Goal: Navigation & Orientation: Find specific page/section

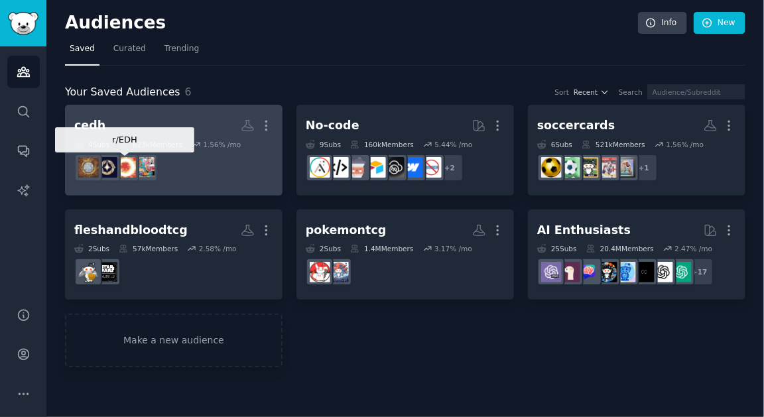
click at [121, 154] on div at bounding box center [107, 168] width 28 height 28
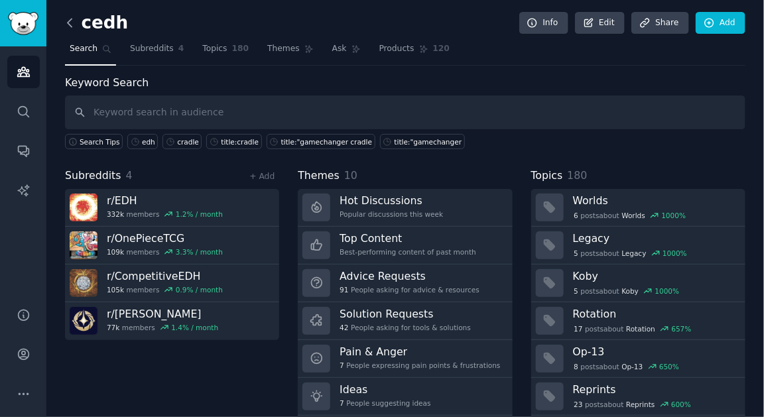
click at [72, 28] on icon at bounding box center [70, 23] width 14 height 14
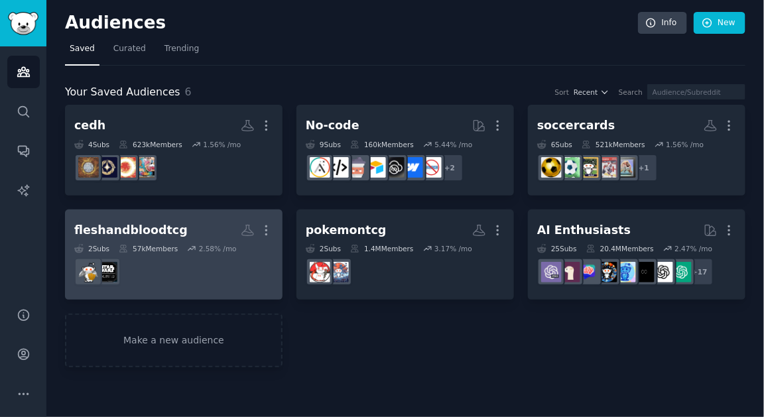
click at [224, 244] on div "2.58 % /mo" at bounding box center [218, 248] width 38 height 9
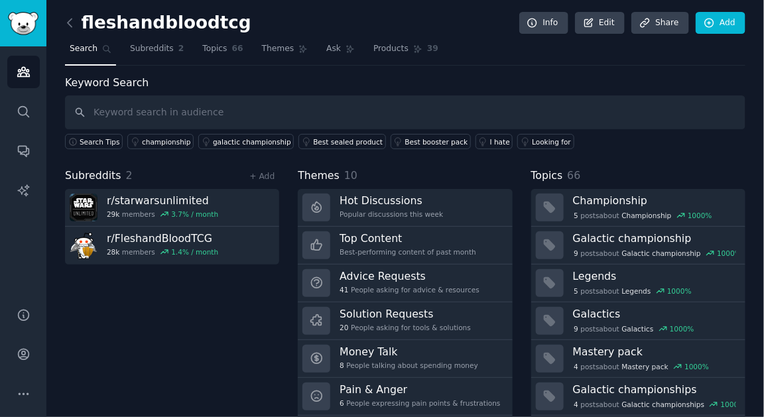
click at [64, 21] on div "fleshandbloodtcg Info Edit Share Add Search Subreddits 2 Topics 66 Themes Ask P…" at bounding box center [405, 229] width 718 height 458
click at [68, 22] on icon at bounding box center [70, 23] width 4 height 8
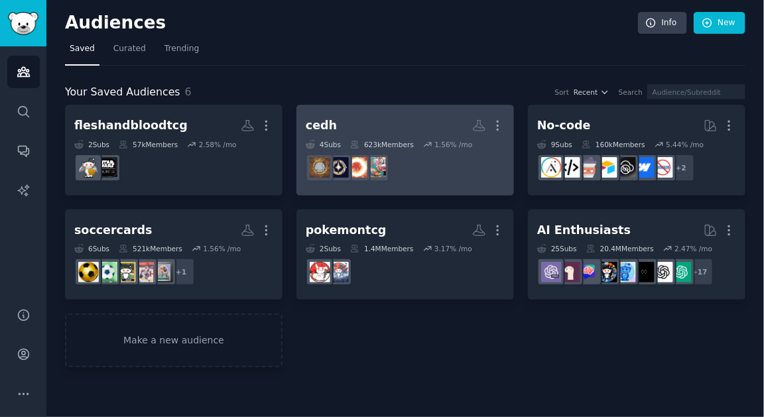
click at [463, 168] on dd at bounding box center [405, 167] width 199 height 37
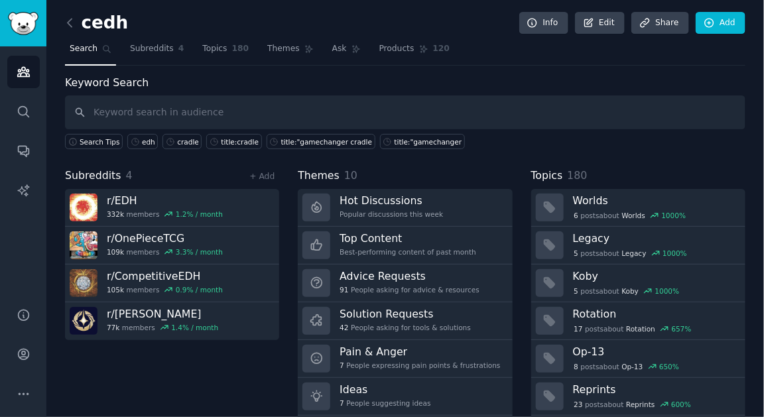
click at [64, 19] on div "cedh Info Edit Share Add Search Subreddits 4 Topics 180 Themes Ask Products 120…" at bounding box center [405, 229] width 718 height 458
click at [73, 20] on icon at bounding box center [70, 23] width 14 height 14
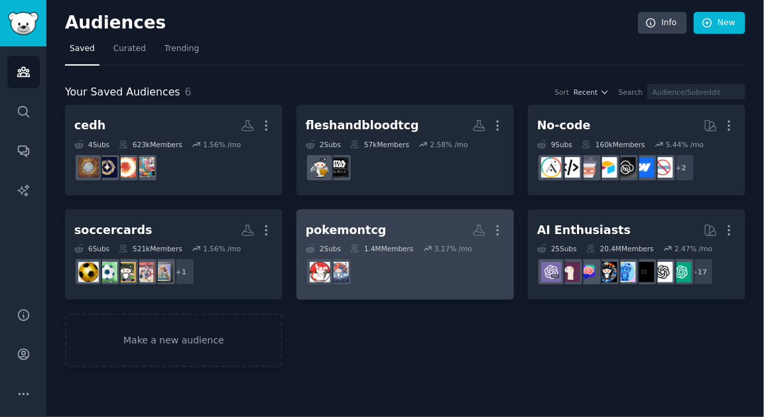
click at [386, 224] on h2 "pokemontcg More" at bounding box center [405, 230] width 199 height 23
